Goal: Transaction & Acquisition: Purchase product/service

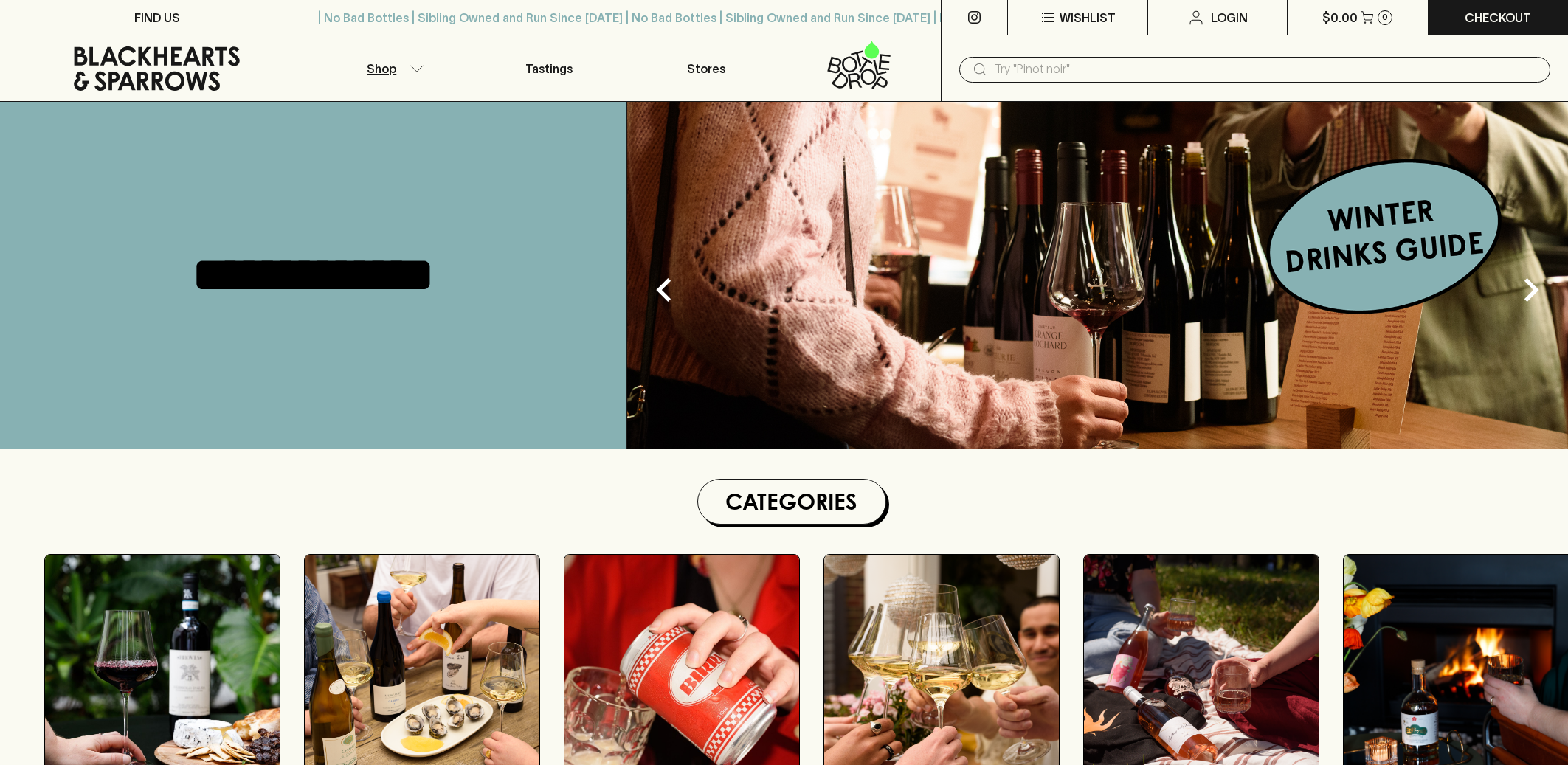
drag, startPoint x: 0, startPoint y: 0, endPoint x: 424, endPoint y: 79, distance: 431.3
click at [424, 79] on button "Shop" at bounding box center [392, 67] width 156 height 66
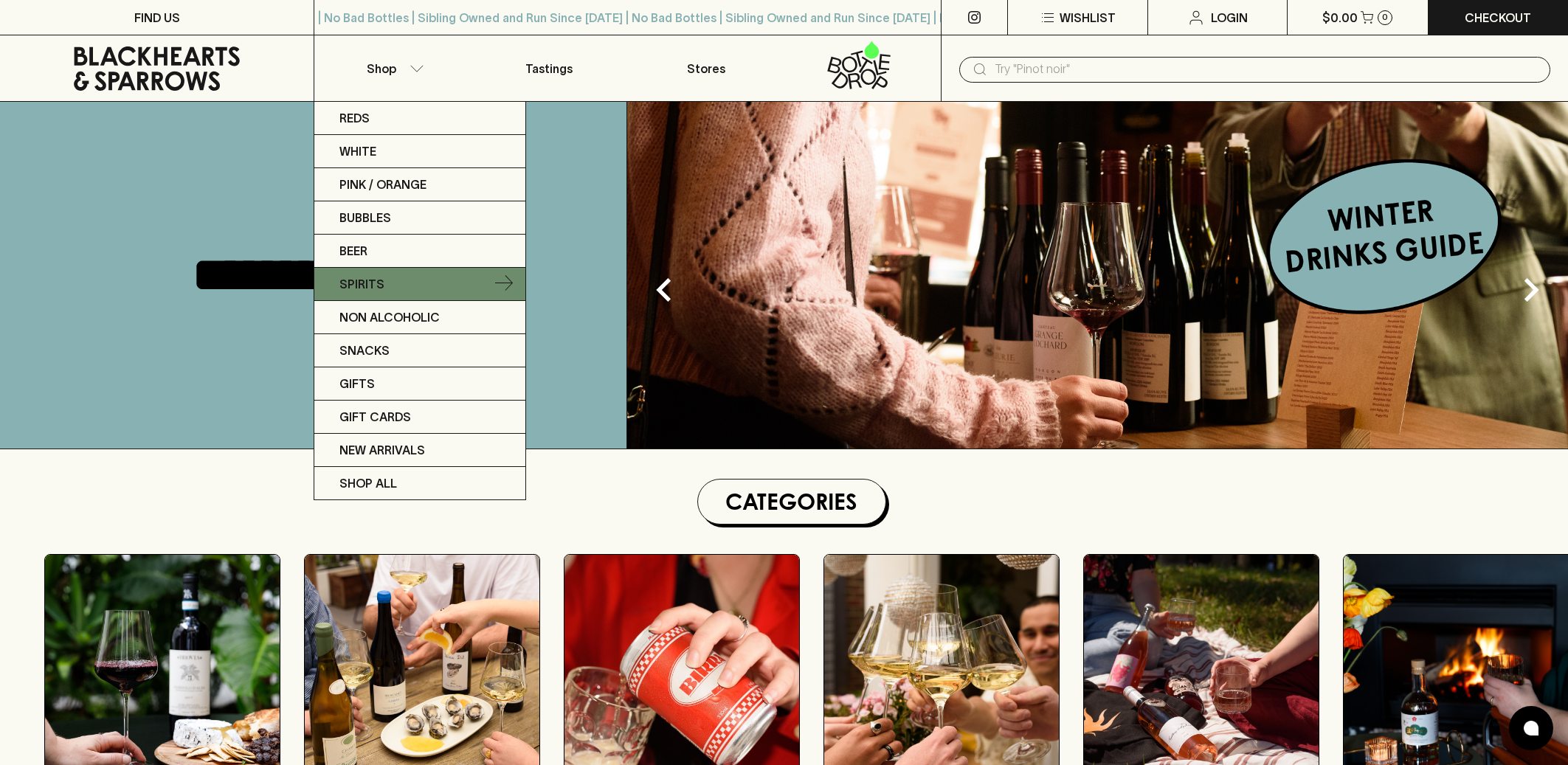
click at [368, 283] on p "Spirits" at bounding box center [361, 283] width 45 height 18
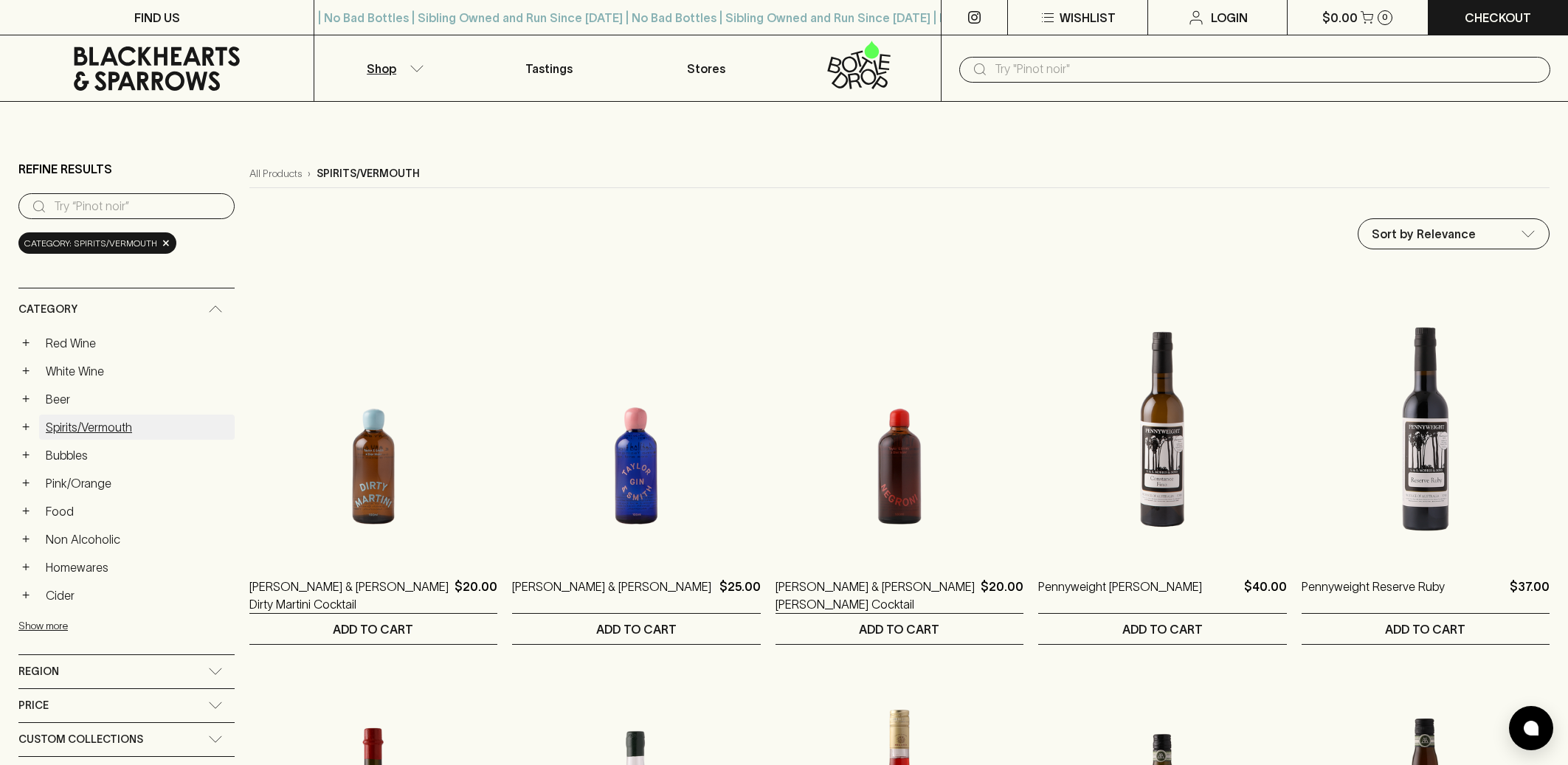
click at [103, 424] on link "Spirits/Vermouth" at bounding box center [137, 427] width 196 height 25
click at [31, 423] on button "+" at bounding box center [26, 427] width 15 height 15
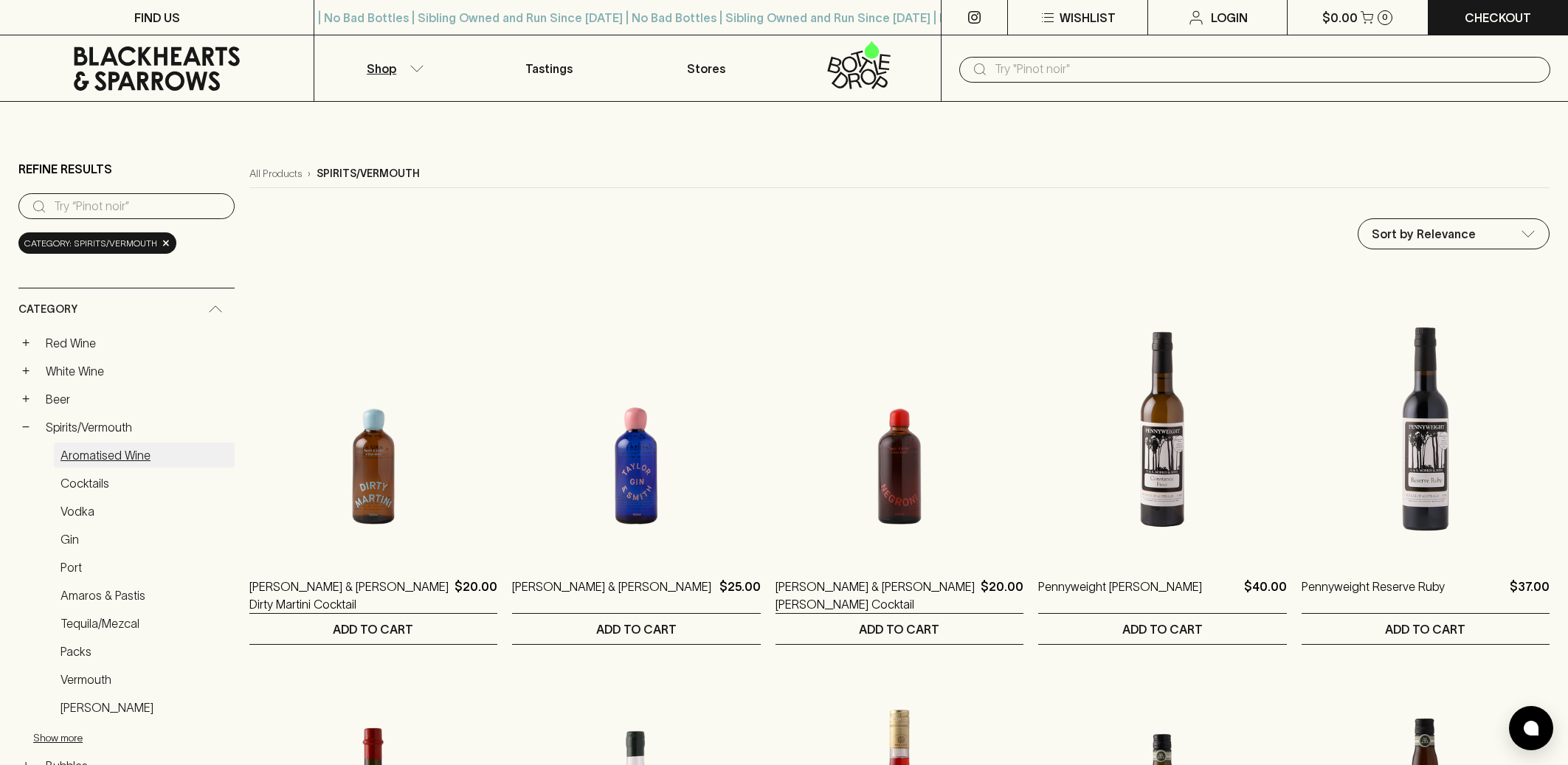
click at [108, 451] on link "Aromatised Wine" at bounding box center [144, 454] width 181 height 25
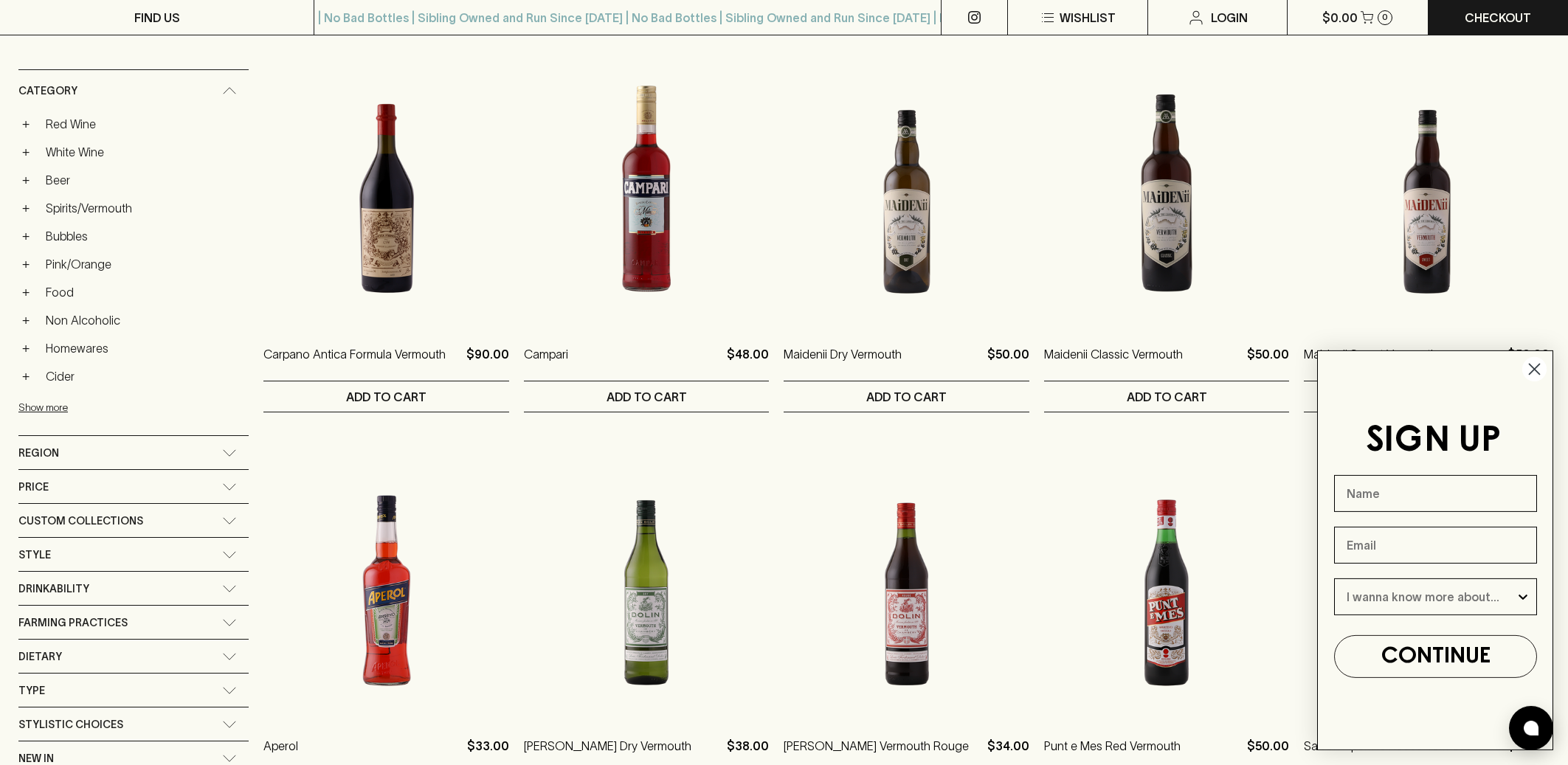
scroll to position [311, 0]
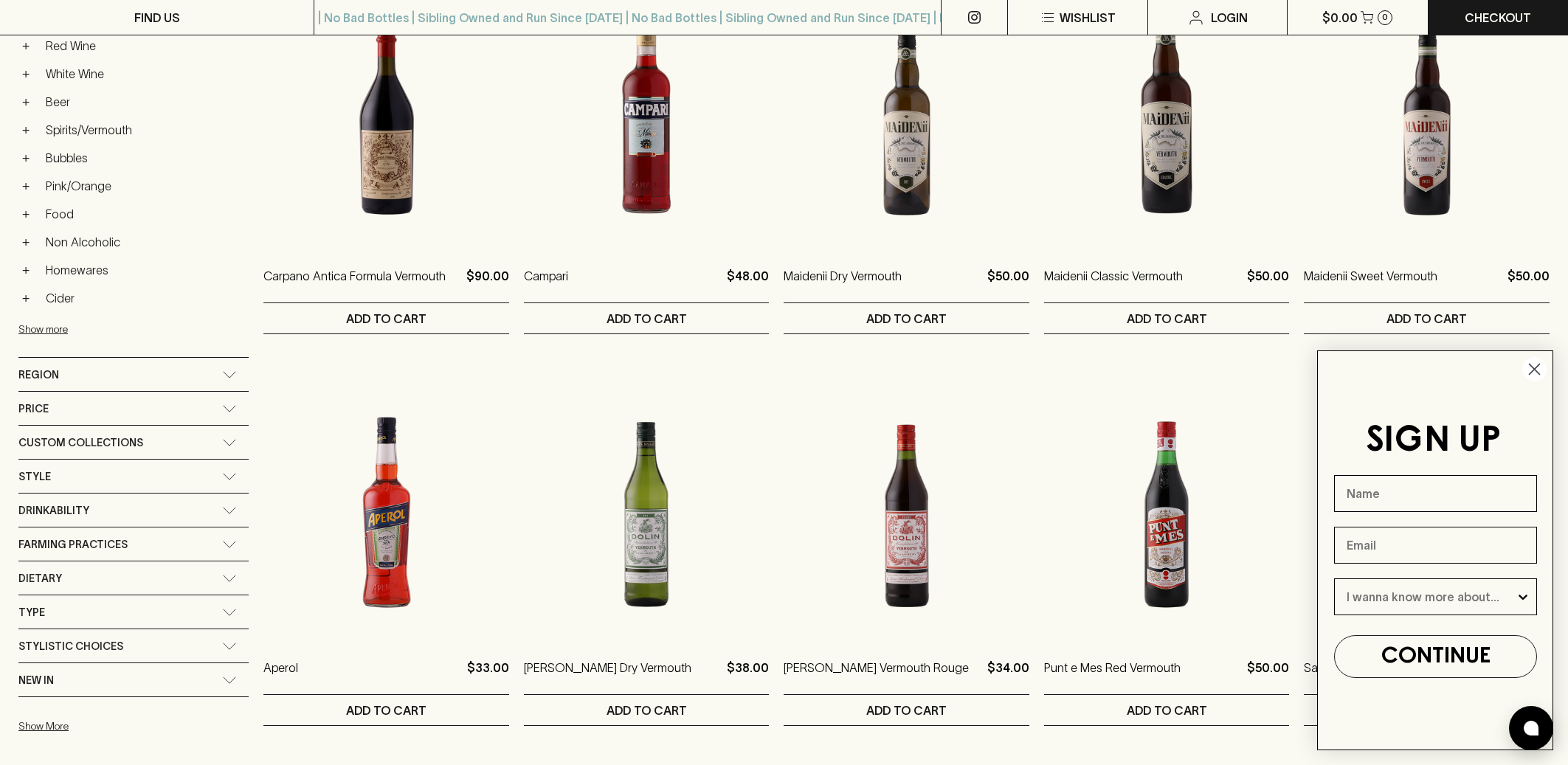
click at [1532, 373] on circle "Close dialog" at bounding box center [1534, 369] width 25 height 25
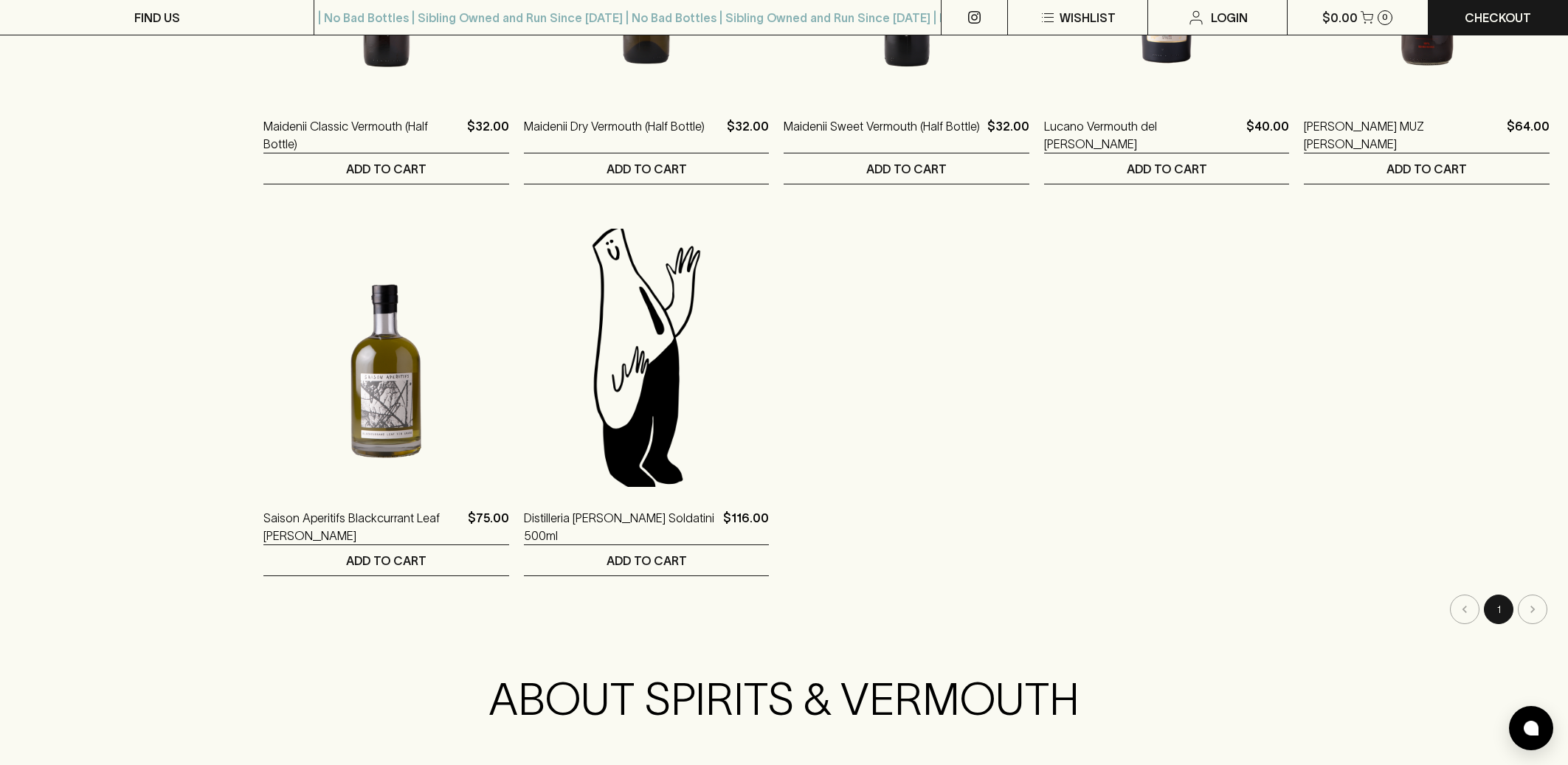
scroll to position [1166, 0]
